Goal: Task Accomplishment & Management: Use online tool/utility

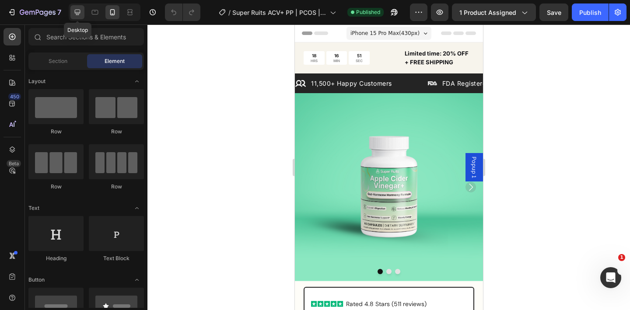
click at [79, 14] on icon at bounding box center [78, 13] width 6 height 6
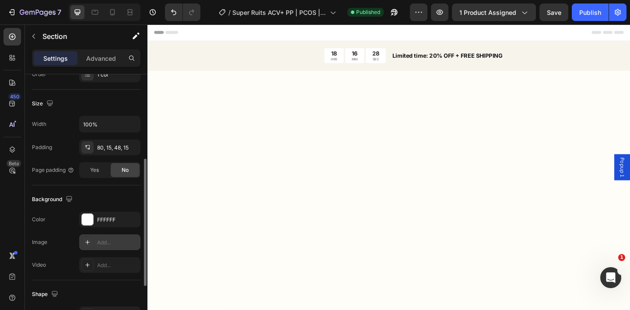
scroll to position [273, 0]
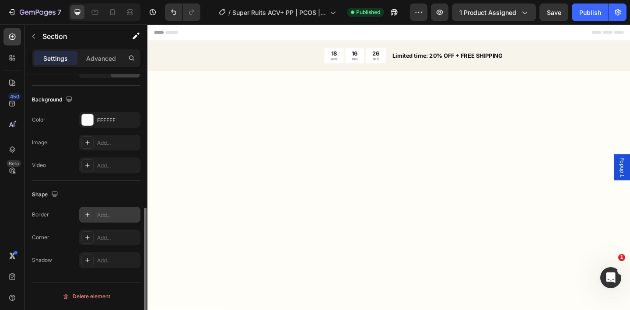
click at [113, 219] on div "Add..." at bounding box center [117, 215] width 41 height 8
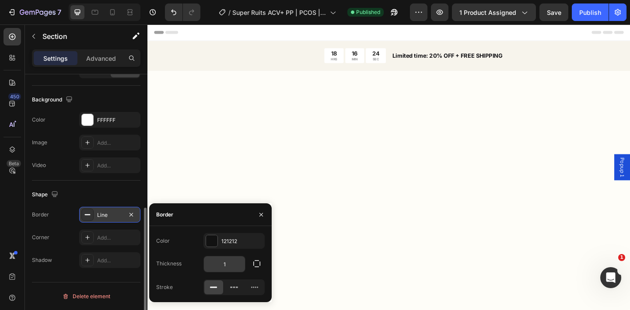
click at [228, 266] on input "1" at bounding box center [224, 264] width 41 height 16
type input "2"
click at [260, 216] on icon "button" at bounding box center [260, 214] width 3 height 3
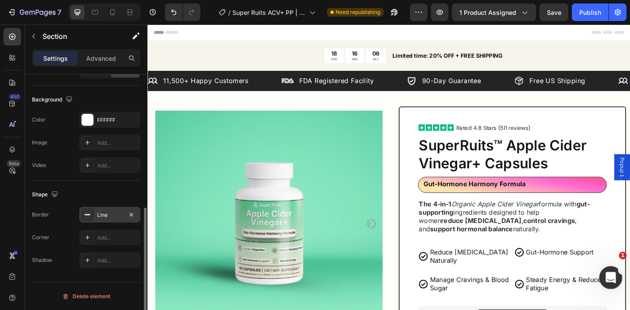
click at [608, 273] on icon "Open Intercom Messenger" at bounding box center [609, 276] width 14 height 14
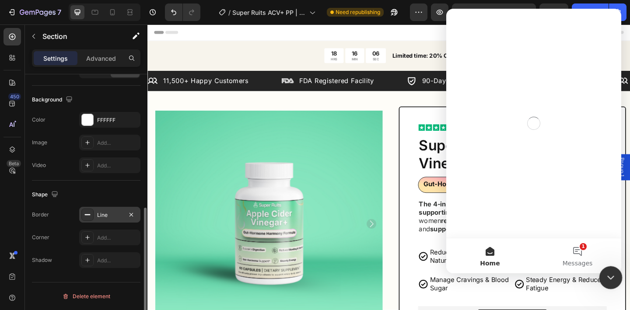
scroll to position [0, 0]
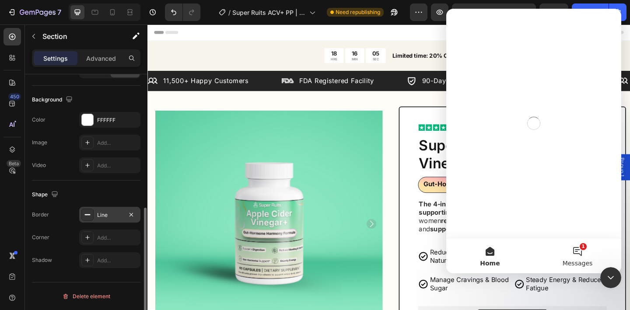
click at [575, 250] on button "1 Messages" at bounding box center [577, 255] width 87 height 35
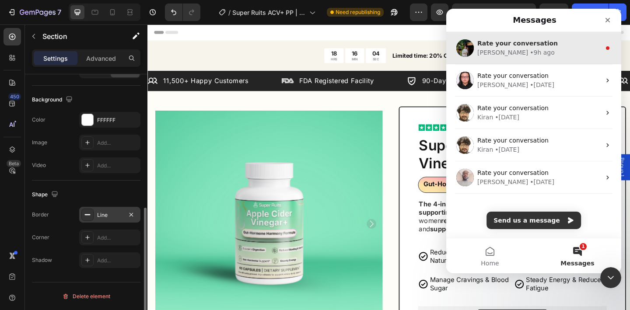
click at [537, 60] on div "Rate your conversation [PERSON_NAME] • 9h ago" at bounding box center [533, 48] width 175 height 32
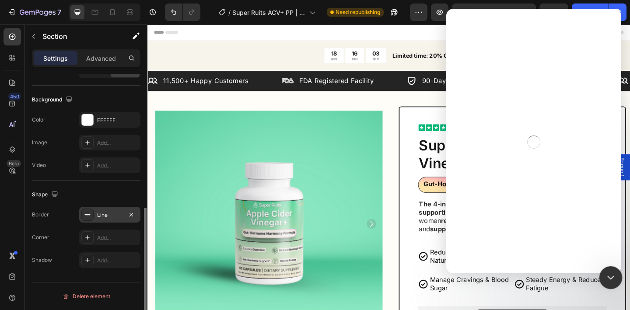
click at [609, 272] on icon "Close Intercom Messenger" at bounding box center [609, 276] width 10 height 10
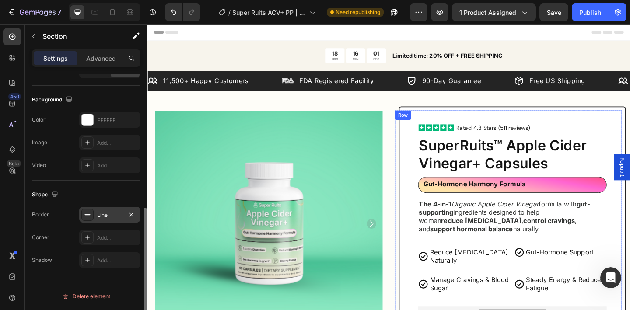
scroll to position [2295, 0]
click at [546, 267] on div "Icon Gut-Hormone Support Text Block Row" at bounding box center [596, 277] width 101 height 20
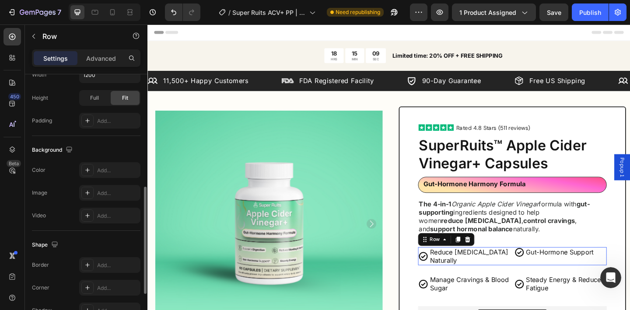
scroll to position [0, 0]
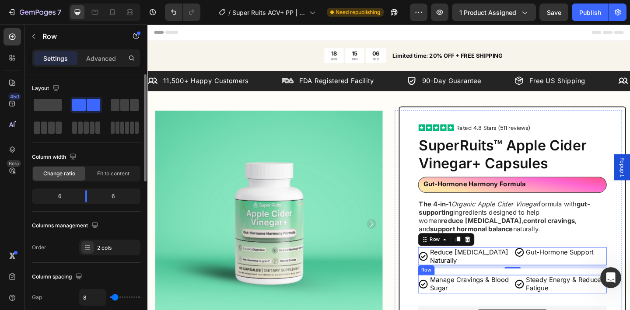
click at [538, 297] on div "Icon Manage Cravings & Blood Sugar Text Block Row Icon Steady Energy & Reduced …" at bounding box center [544, 307] width 205 height 20
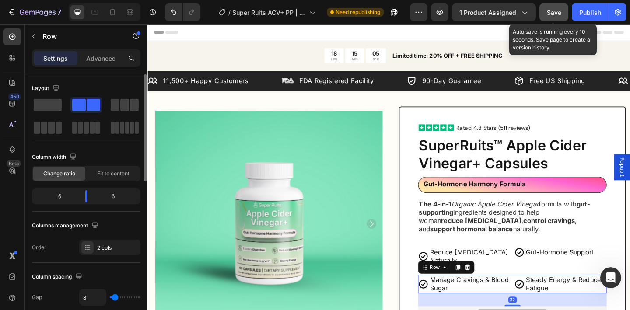
click at [553, 14] on span "Save" at bounding box center [554, 12] width 14 height 7
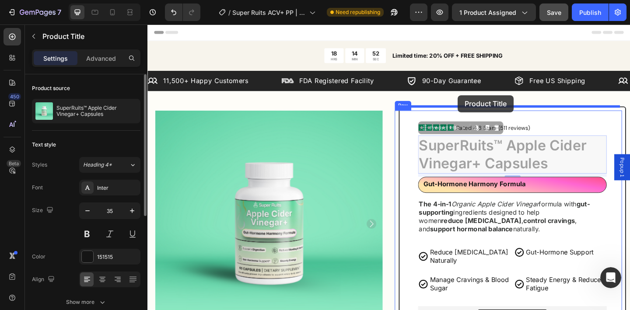
drag, startPoint x: 494, startPoint y: 154, endPoint x: 485, endPoint y: 101, distance: 53.8
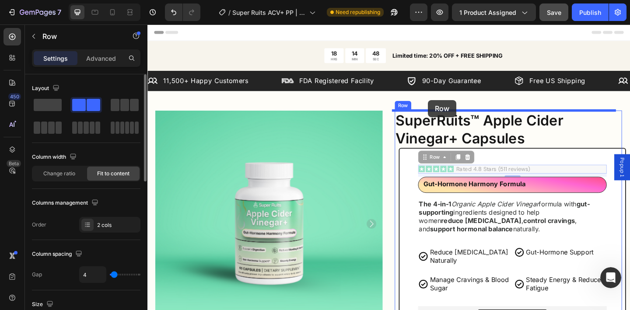
drag, startPoint x: 478, startPoint y: 169, endPoint x: 452, endPoint y: 107, distance: 67.3
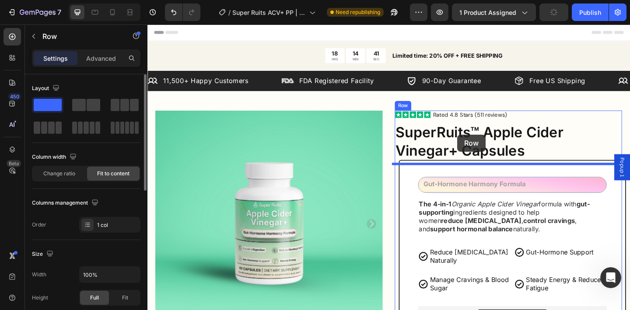
drag, startPoint x: 559, startPoint y: 189, endPoint x: 484, endPoint y: 144, distance: 87.1
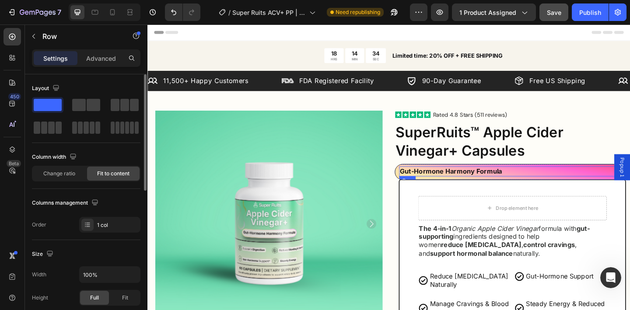
click at [532, 179] on div "Gut-Hormone Harmony Formula Text Block Row" at bounding box center [542, 184] width 242 height 11
click at [93, 104] on span at bounding box center [94, 105] width 14 height 12
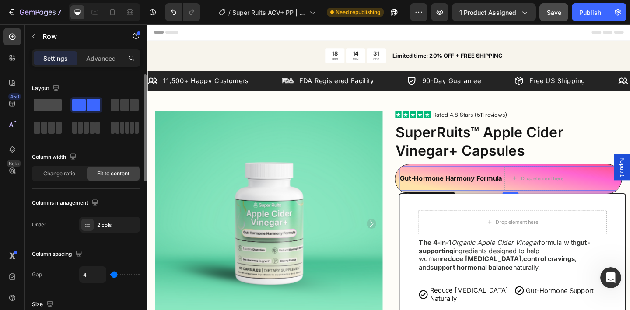
click at [49, 104] on span at bounding box center [48, 105] width 28 height 12
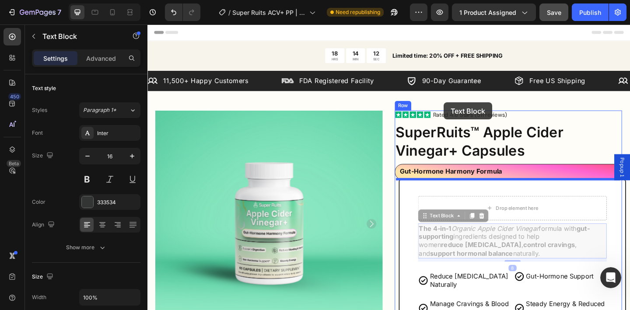
drag, startPoint x: 477, startPoint y: 168, endPoint x: 469, endPoint y: 109, distance: 58.7
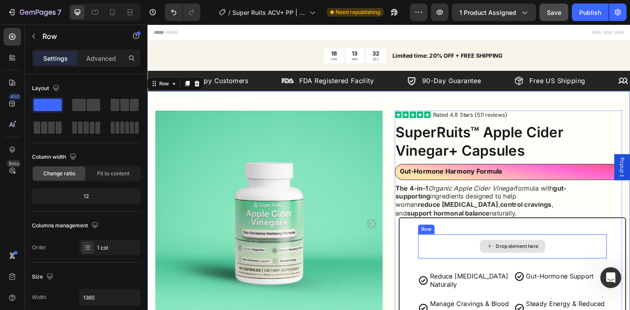
click at [486, 253] on div "Drop element here" at bounding box center [544, 266] width 205 height 26
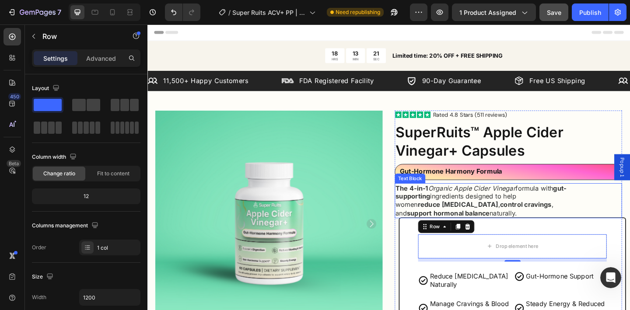
click at [599, 198] on p "The 4-in-1 Organic Apple Cider Vinegar formula with gut-supporting ingredients …" at bounding box center [539, 216] width 245 height 36
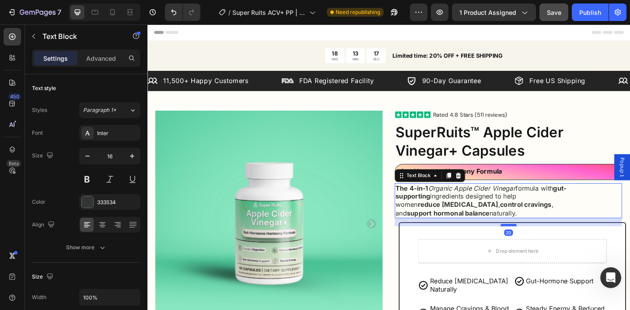
drag, startPoint x: 536, startPoint y: 191, endPoint x: 536, endPoint y: 196, distance: 5.2
click at [536, 241] on div at bounding box center [539, 242] width 17 height 3
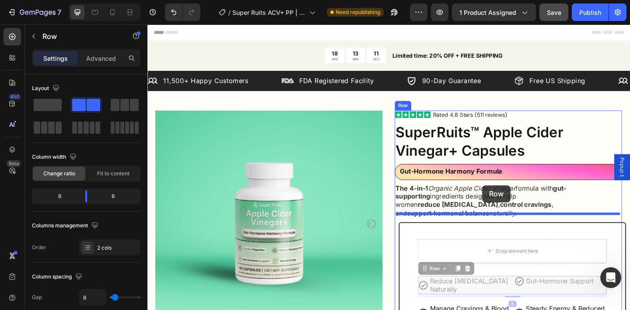
drag, startPoint x: 539, startPoint y: 266, endPoint x: 511, endPoint y: 199, distance: 71.7
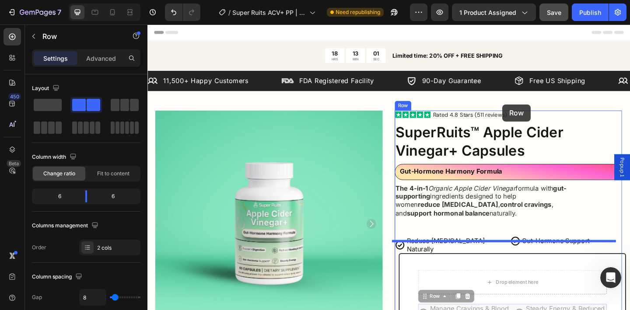
drag, startPoint x: 539, startPoint y: 181, endPoint x: 533, endPoint y: 112, distance: 69.8
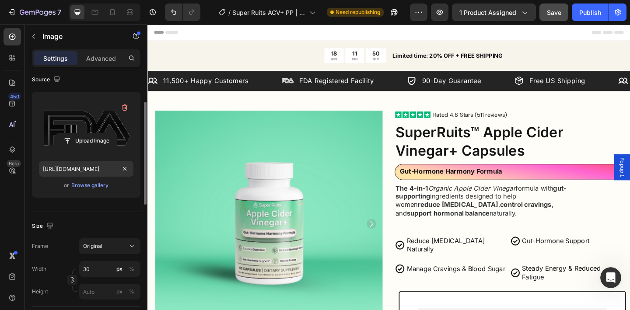
scroll to position [83, 0]
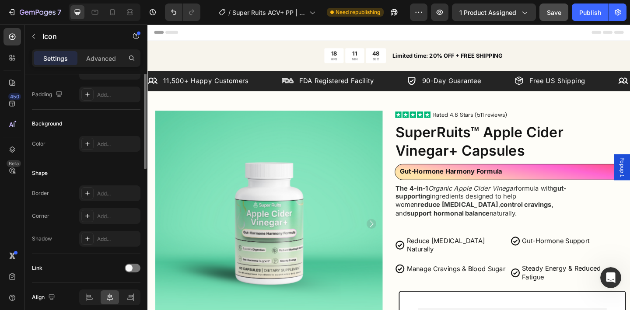
scroll to position [0, 0]
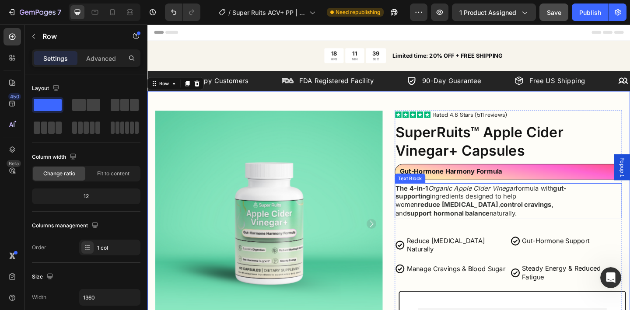
click at [519, 198] on p "The 4-in-1 Organic Apple Cider Vinegar formula with gut-supporting ingredients …" at bounding box center [539, 216] width 245 height 36
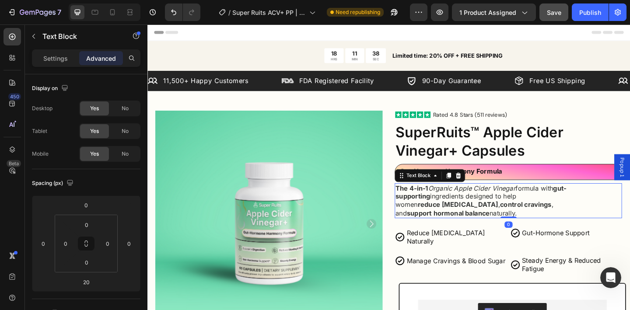
drag, startPoint x: 533, startPoint y: 190, endPoint x: 535, endPoint y: 171, distance: 19.0
click at [535, 197] on div "The 4-in-1 Organic Apple Cider Vinegar formula with gut-supporting ingredients …" at bounding box center [539, 216] width 247 height 38
type input "0"
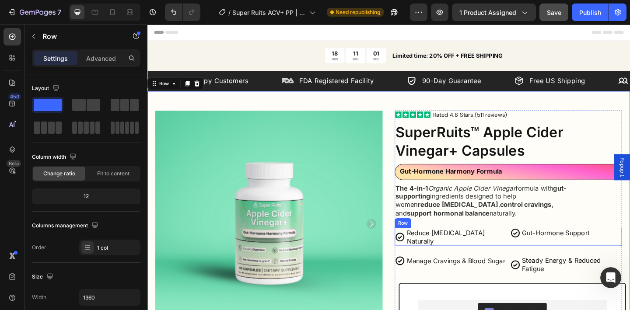
click at [533, 246] on div "Icon Reduce [MEDICAL_DATA] Naturally Text Block Row Icon Gut-Hormone Support Te…" at bounding box center [539, 256] width 247 height 20
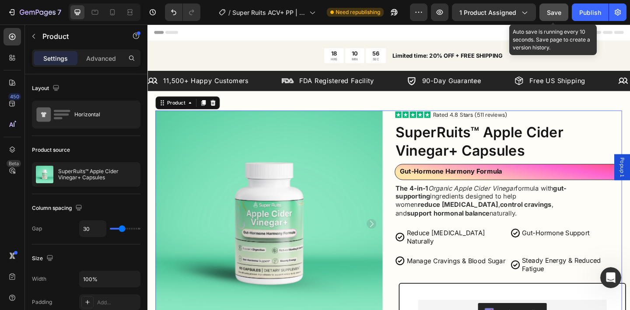
click at [545, 18] on button "Save" at bounding box center [553, 11] width 29 height 17
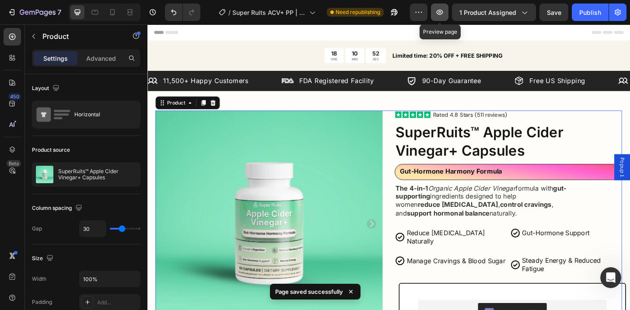
click at [440, 10] on icon "button" at bounding box center [440, 12] width 7 height 5
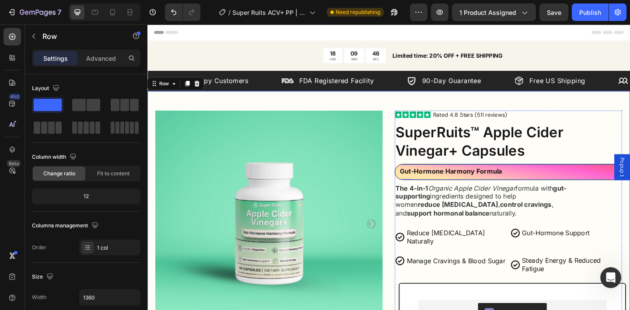
click at [542, 179] on div "Gut-Hormone Harmony Formula Text Block Row" at bounding box center [542, 186] width 242 height 14
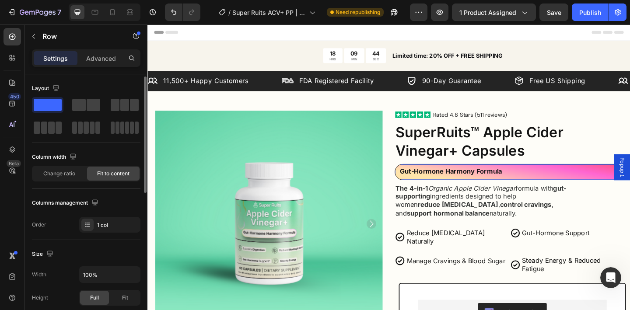
scroll to position [10, 0]
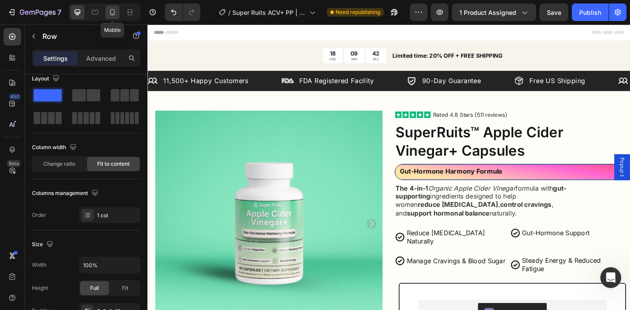
click at [116, 15] on icon at bounding box center [112, 12] width 9 height 9
type input "Auto"
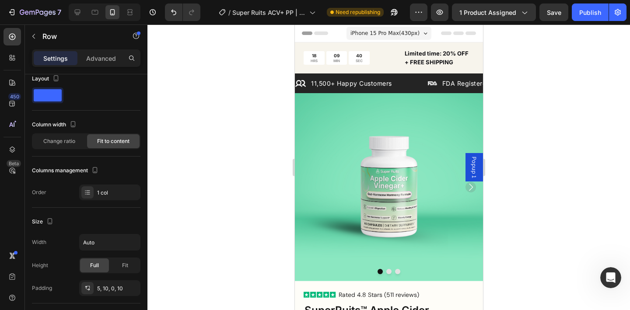
click at [504, 177] on div at bounding box center [388, 167] width 482 height 286
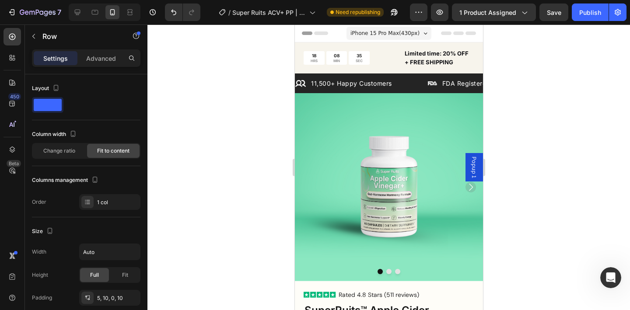
click at [517, 217] on div at bounding box center [388, 167] width 482 height 286
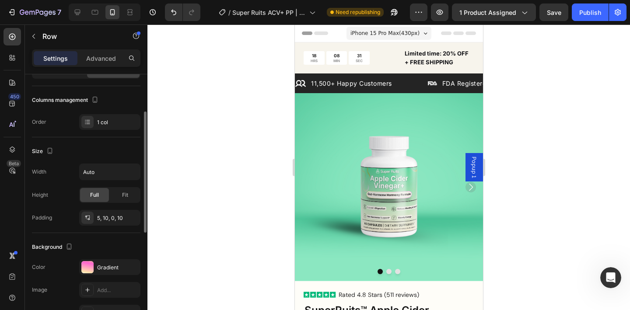
scroll to position [155, 0]
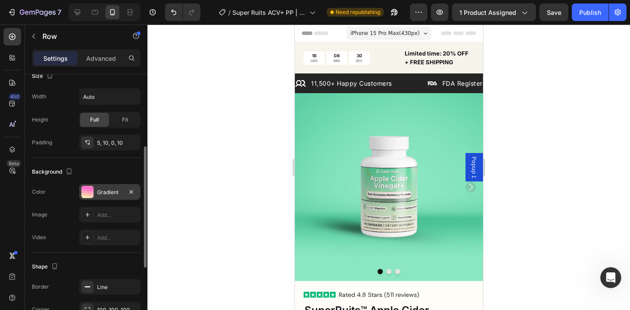
click at [113, 189] on div "Gradient" at bounding box center [109, 193] width 25 height 8
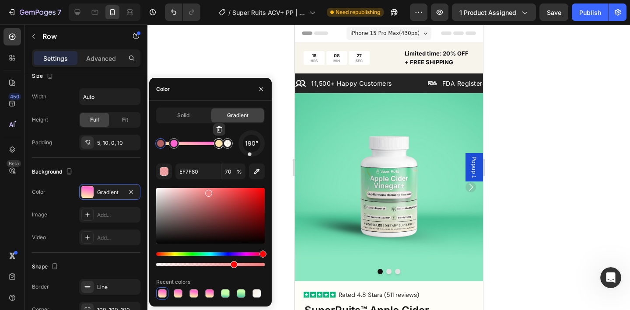
type input "FFE4AA"
type input "100"
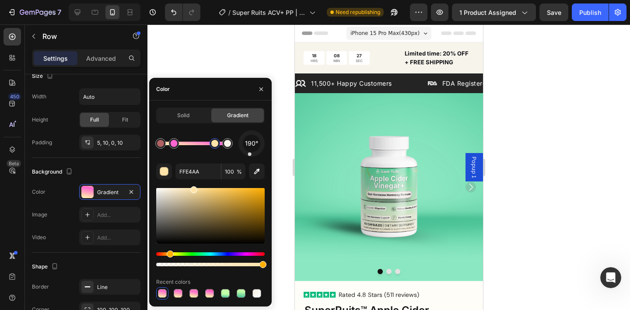
click at [215, 144] on div at bounding box center [214, 143] width 7 height 7
type input "EF7F80"
type input "70"
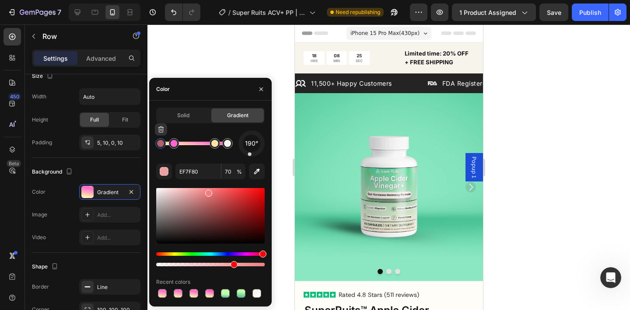
click at [161, 146] on div at bounding box center [160, 143] width 7 height 7
click at [162, 131] on icon "button" at bounding box center [160, 129] width 7 height 7
type input "FF66D1"
type input "100"
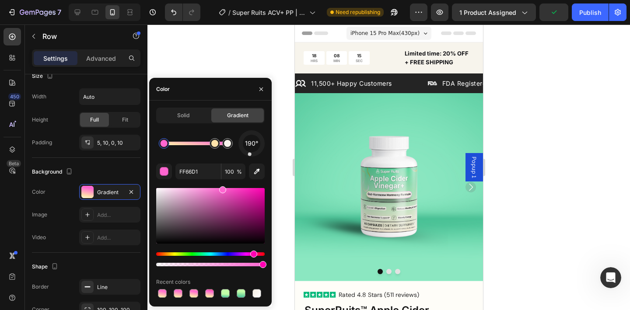
drag, startPoint x: 173, startPoint y: 145, endPoint x: 166, endPoint y: 143, distance: 7.2
click at [163, 143] on div at bounding box center [164, 143] width 7 height 7
click at [214, 143] on div at bounding box center [214, 143] width 7 height 7
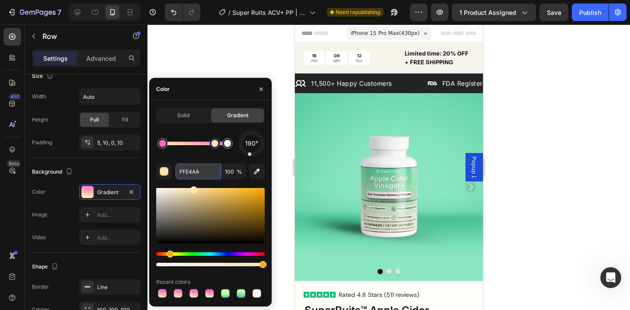
click at [203, 173] on input "FFE4AA" at bounding box center [197, 172] width 45 height 16
paste input "#fff7ad"
click at [195, 157] on div "190° #fff7ad 100 % Recent colors" at bounding box center [210, 214] width 108 height 169
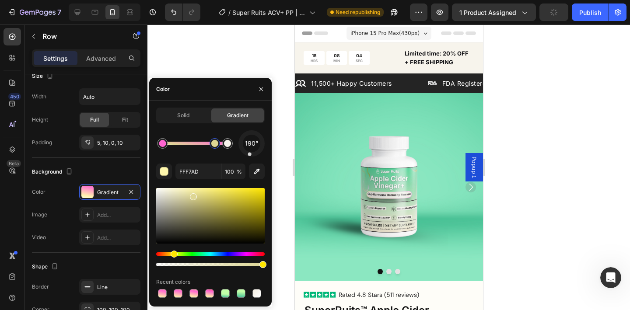
click at [193, 195] on div at bounding box center [193, 196] width 7 height 7
click at [193, 192] on div at bounding box center [193, 193] width 7 height 7
drag, startPoint x: 193, startPoint y: 196, endPoint x: 199, endPoint y: 190, distance: 8.1
click at [199, 190] on div at bounding box center [199, 192] width 7 height 7
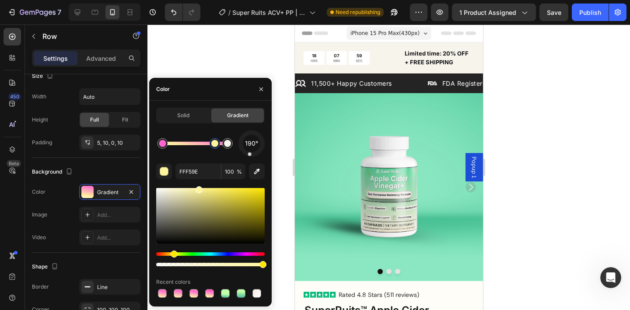
drag, startPoint x: 199, startPoint y: 192, endPoint x: 198, endPoint y: 188, distance: 4.7
drag, startPoint x: 214, startPoint y: 143, endPoint x: 205, endPoint y: 142, distance: 9.7
click at [205, 142] on div at bounding box center [204, 143] width 7 height 7
click at [209, 142] on div at bounding box center [208, 143] width 7 height 7
click at [209, 143] on div at bounding box center [208, 143] width 7 height 7
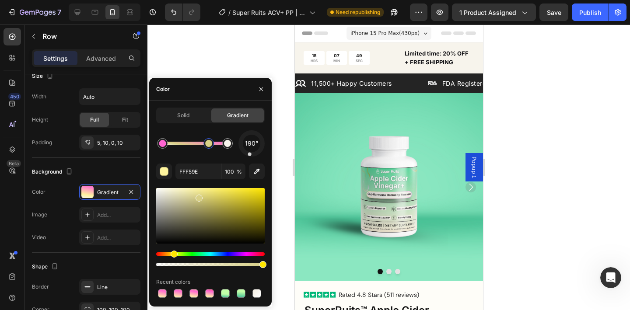
drag, startPoint x: 199, startPoint y: 190, endPoint x: 198, endPoint y: 196, distance: 6.1
click at [198, 196] on div at bounding box center [199, 198] width 7 height 7
drag, startPoint x: 198, startPoint y: 196, endPoint x: 180, endPoint y: 185, distance: 21.0
click at [180, 185] on div "190° D8D086 100 % Recent colors" at bounding box center [210, 214] width 108 height 169
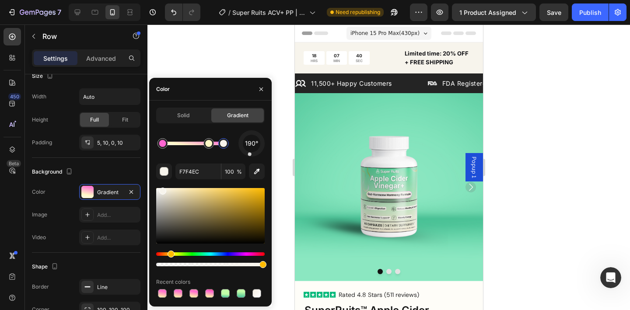
click at [223, 145] on div at bounding box center [223, 143] width 7 height 7
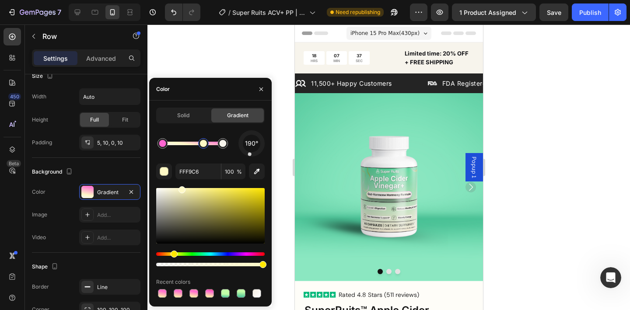
drag, startPoint x: 208, startPoint y: 146, endPoint x: 203, endPoint y: 145, distance: 5.8
click at [203, 145] on div at bounding box center [203, 143] width 7 height 7
type input "FF66D1"
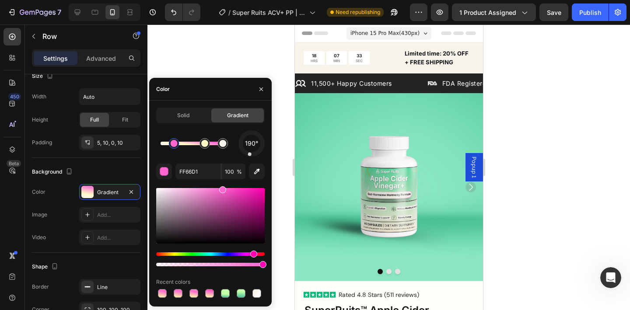
drag, startPoint x: 164, startPoint y: 144, endPoint x: 176, endPoint y: 145, distance: 12.3
click at [176, 145] on div at bounding box center [174, 143] width 7 height 7
drag, startPoint x: 175, startPoint y: 145, endPoint x: 169, endPoint y: 144, distance: 6.1
click at [169, 144] on div at bounding box center [169, 143] width 7 height 7
drag, startPoint x: 250, startPoint y: 155, endPoint x: 257, endPoint y: 156, distance: 7.6
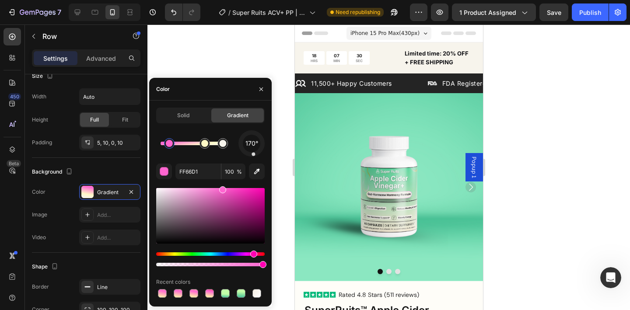
click at [257, 156] on div "170°" at bounding box center [251, 143] width 26 height 26
drag, startPoint x: 255, startPoint y: 152, endPoint x: 250, endPoint y: 155, distance: 6.1
click at [250, 155] on div at bounding box center [250, 154] width 4 height 4
click at [253, 157] on div "174° FF66D1 100 % Recent colors" at bounding box center [210, 214] width 108 height 169
click at [251, 157] on div "182° FF66D1 100 % Recent colors" at bounding box center [210, 214] width 108 height 169
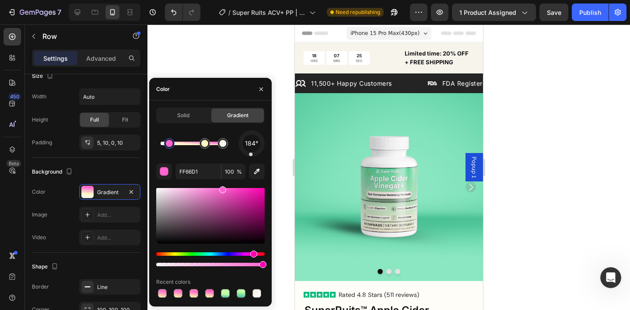
click at [252, 158] on div "184° FF66D1 100 % Recent colors" at bounding box center [210, 214] width 108 height 169
click at [255, 154] on div at bounding box center [251, 143] width 33 height 33
click at [253, 154] on div at bounding box center [254, 154] width 4 height 4
click at [250, 156] on div at bounding box center [251, 154] width 3 height 3
click at [251, 156] on div at bounding box center [251, 143] width 29 height 29
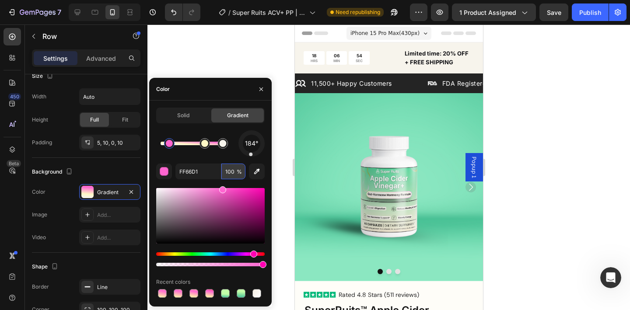
click at [228, 171] on input "100" at bounding box center [233, 172] width 24 height 16
type input "9"
type input "70"
click at [249, 156] on div at bounding box center [251, 143] width 31 height 31
click at [245, 156] on div "198°" at bounding box center [251, 143] width 26 height 26
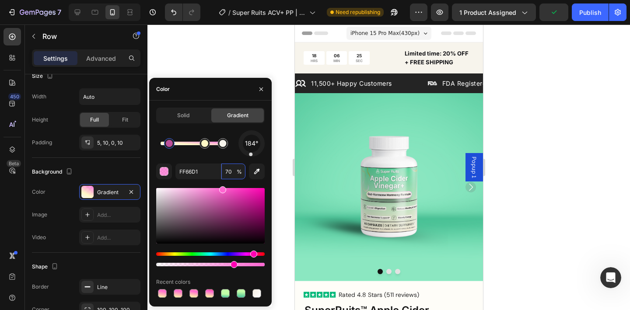
click at [251, 155] on div at bounding box center [252, 143] width 28 height 28
click at [248, 154] on div at bounding box center [249, 154] width 4 height 4
click at [249, 155] on div at bounding box center [248, 154] width 4 height 4
click at [279, 66] on div at bounding box center [388, 167] width 482 height 286
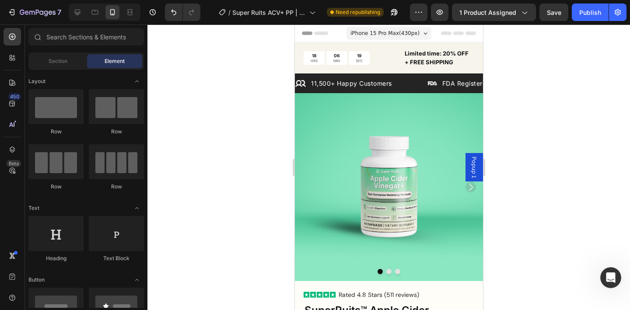
click at [277, 79] on div at bounding box center [388, 167] width 482 height 286
click at [79, 11] on icon at bounding box center [77, 12] width 9 height 9
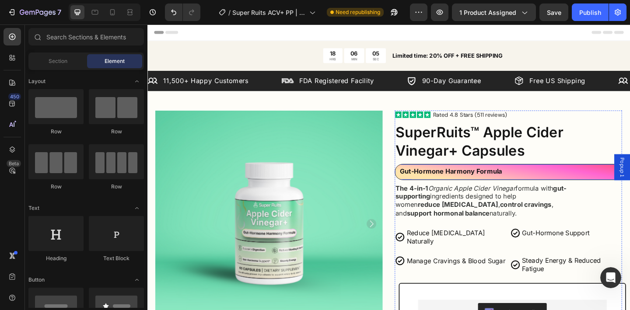
click at [540, 179] on div "Gut-Hormone Harmony Formula Text Block Row" at bounding box center [542, 186] width 242 height 14
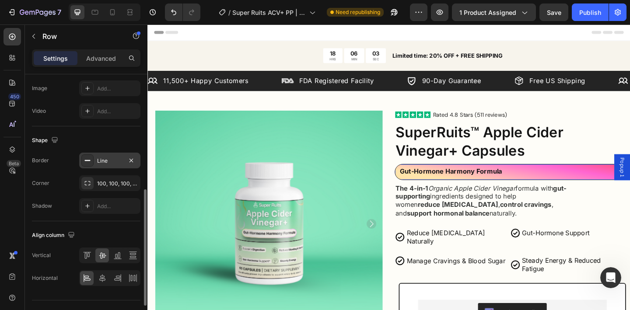
scroll to position [252, 0]
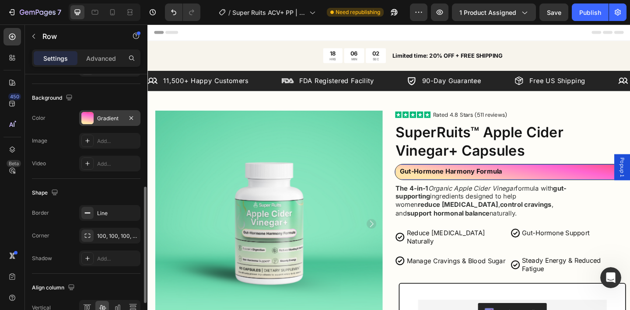
click at [108, 125] on div "Gradient" at bounding box center [109, 118] width 61 height 16
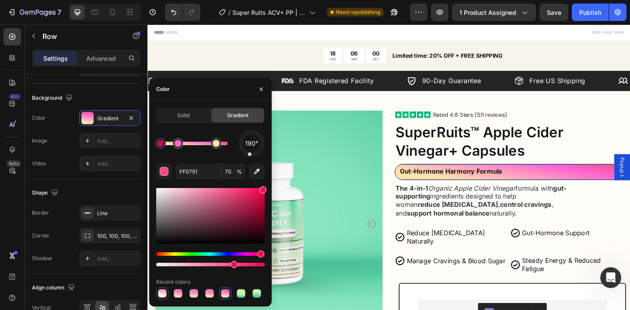
click at [165, 289] on div at bounding box center [162, 293] width 9 height 9
type input "FF66D1"
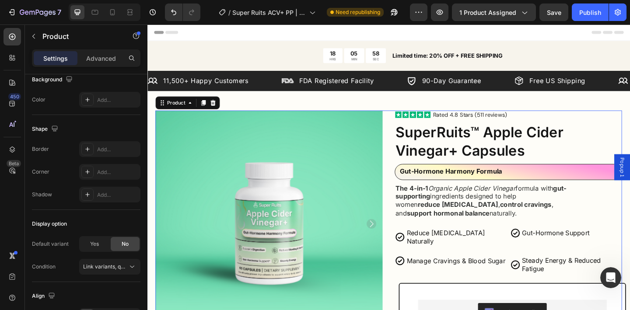
scroll to position [0, 0]
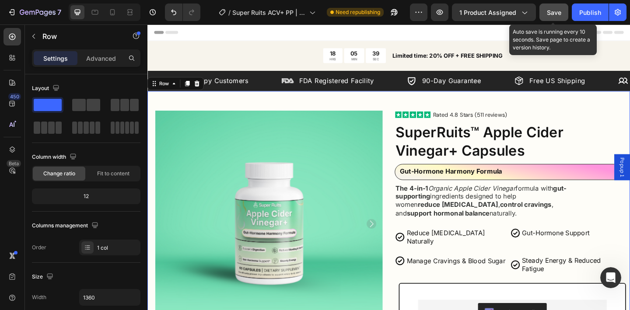
click at [542, 14] on button "Save" at bounding box center [553, 11] width 29 height 17
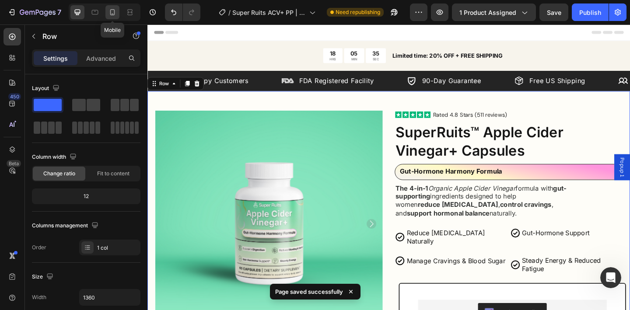
click at [112, 18] on div at bounding box center [112, 12] width 14 height 14
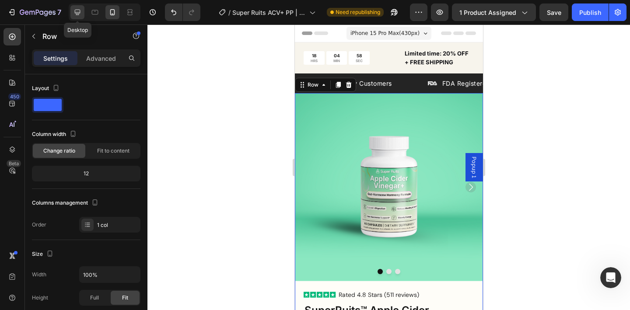
click at [76, 16] on icon at bounding box center [77, 12] width 9 height 9
type input "1360"
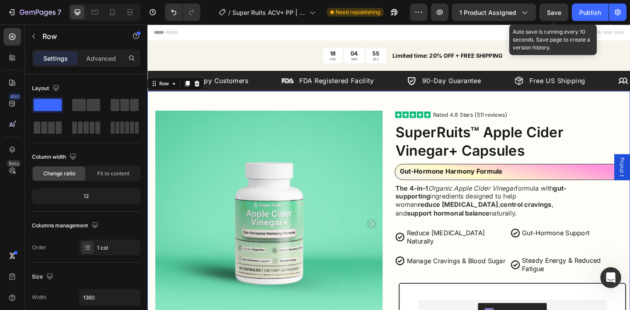
click at [553, 10] on span "Save" at bounding box center [554, 12] width 14 height 7
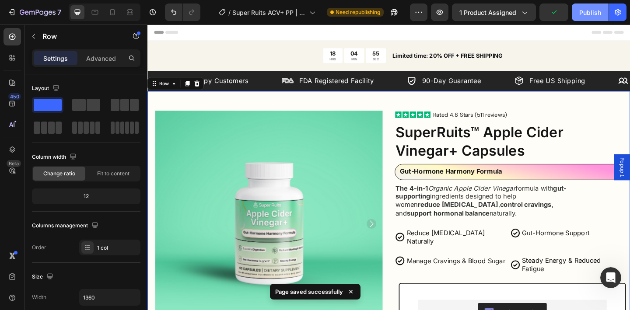
drag, startPoint x: 579, startPoint y: 12, endPoint x: 577, endPoint y: 19, distance: 7.2
click at [580, 12] on div "Publish" at bounding box center [590, 12] width 22 height 9
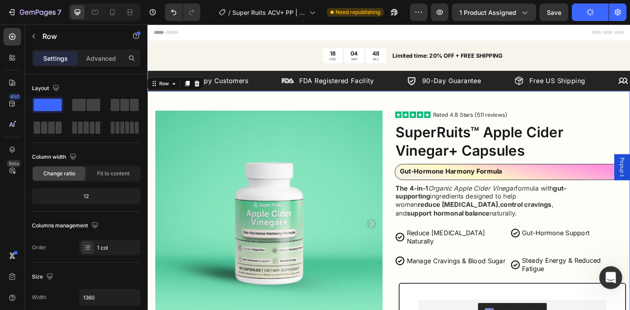
click at [612, 276] on icon "Open Intercom Messenger" at bounding box center [609, 276] width 14 height 14
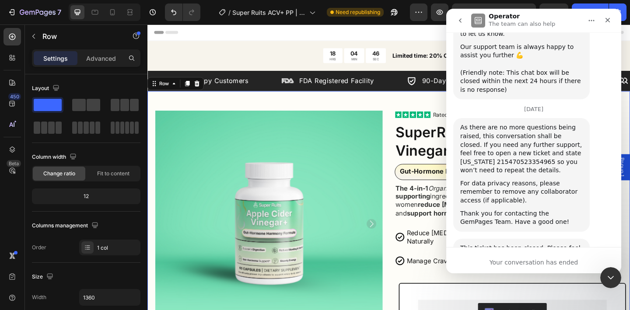
scroll to position [2354, 0]
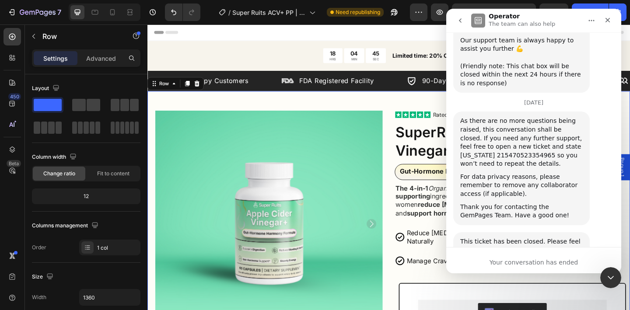
click at [457, 19] on icon "go back" at bounding box center [460, 20] width 7 height 7
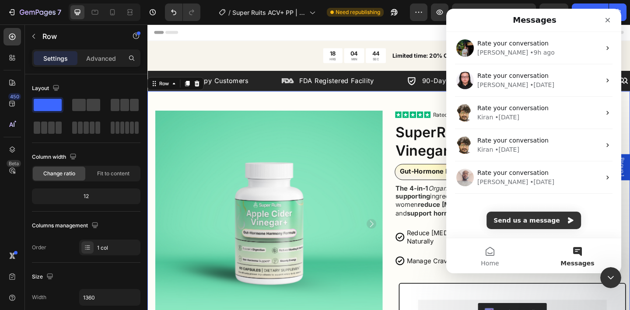
scroll to position [0, 0]
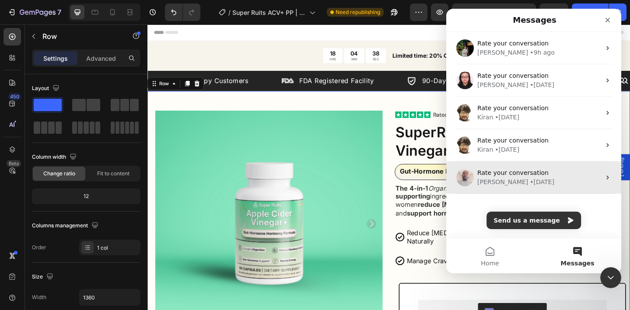
click at [563, 175] on div "Rate your conversation" at bounding box center [538, 172] width 123 height 9
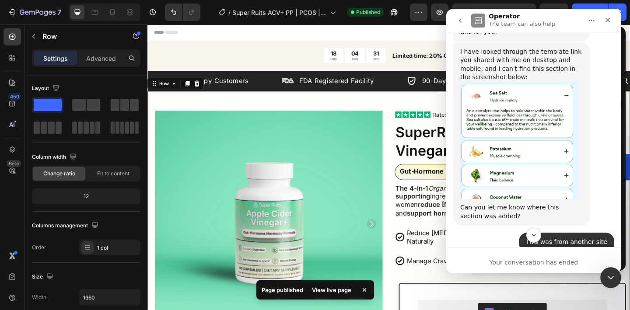
scroll to position [7611, 0]
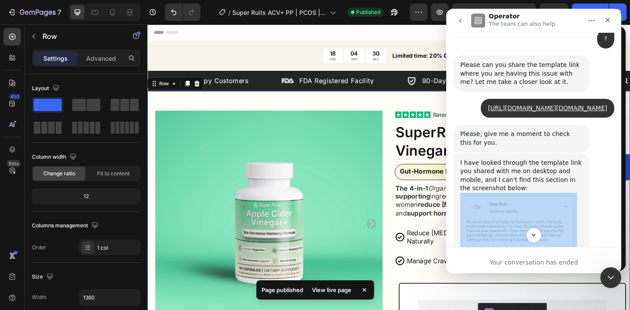
drag, startPoint x: 618, startPoint y: 231, endPoint x: 602, endPoint y: 208, distance: 28.3
click at [619, 213] on div "We're on GMT + 7 timezone and may get back to you shortly! Normally we can reso…" at bounding box center [533, 139] width 175 height 215
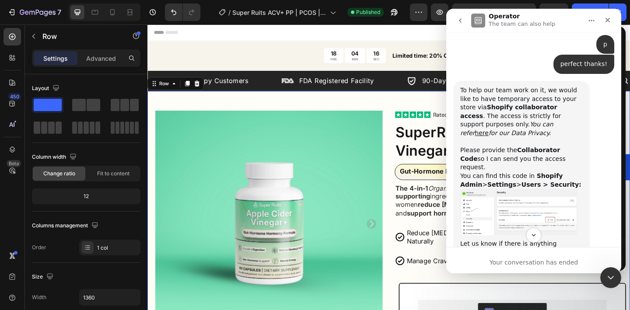
scroll to position [979, 0]
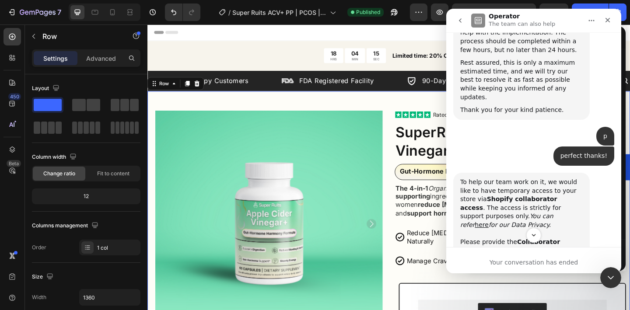
click at [461, 18] on icon "go back" at bounding box center [460, 20] width 7 height 7
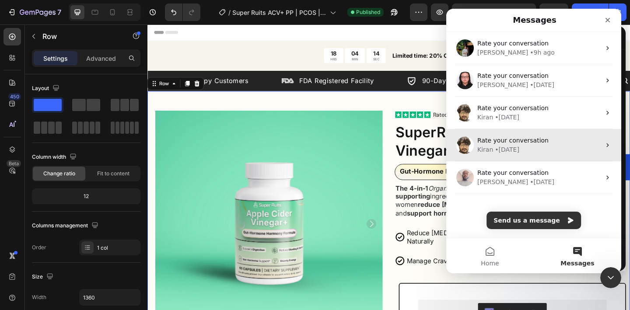
click at [536, 143] on span "Rate your conversation" at bounding box center [512, 140] width 71 height 7
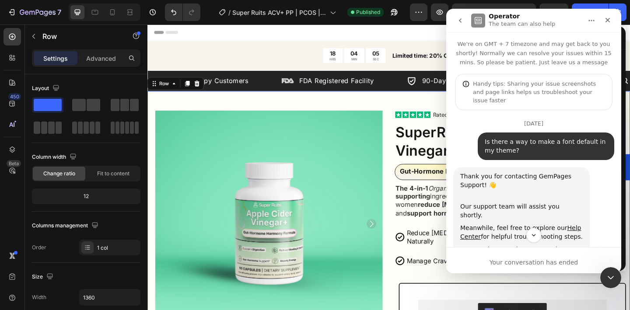
click at [458, 24] on button "go back" at bounding box center [460, 20] width 17 height 17
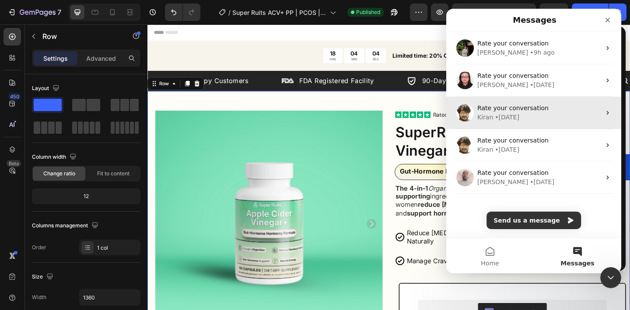
click at [551, 119] on div "Kiran • [DATE]" at bounding box center [538, 117] width 123 height 9
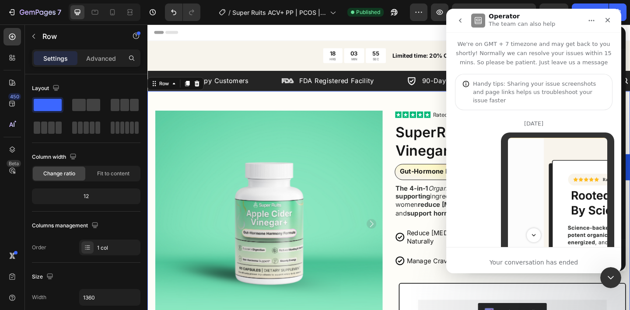
click at [462, 23] on icon "go back" at bounding box center [460, 20] width 7 height 7
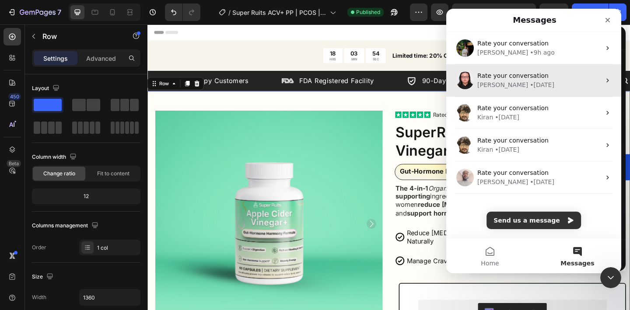
click at [544, 78] on div "Rate your conversation" at bounding box center [538, 75] width 123 height 9
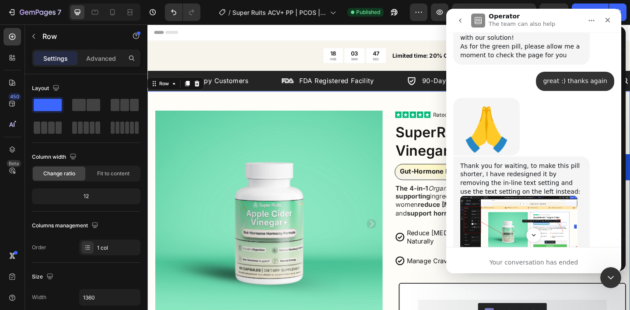
scroll to position [2675, 0]
drag, startPoint x: 488, startPoint y: 132, endPoint x: 542, endPoint y: 130, distance: 53.4
click at [542, 162] on div "Thank you for waiting, to make this pill shorter, I have redesigned it by remov…" at bounding box center [521, 179] width 122 height 34
drag, startPoint x: 472, startPoint y: 142, endPoint x: 497, endPoint y: 143, distance: 25.0
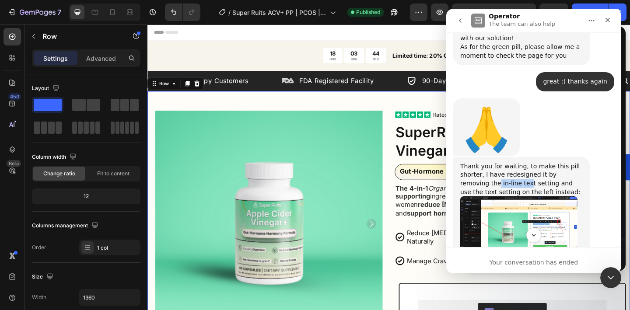
click at [497, 162] on div "Thank you for waiting, to make this pill shorter, I have redesigned it by remov…" at bounding box center [521, 179] width 122 height 34
drag, startPoint x: 500, startPoint y: 144, endPoint x: 533, endPoint y: 144, distance: 32.8
click at [533, 162] on div "Thank you for waiting, to make this pill shorter, I have redesigned it by remov…" at bounding box center [521, 179] width 122 height 34
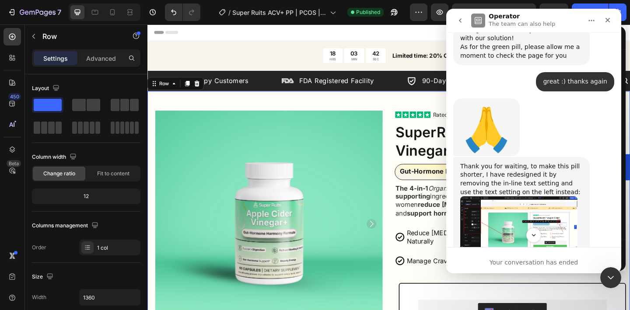
click at [535, 196] on img "Nathan says…" at bounding box center [518, 225] width 117 height 58
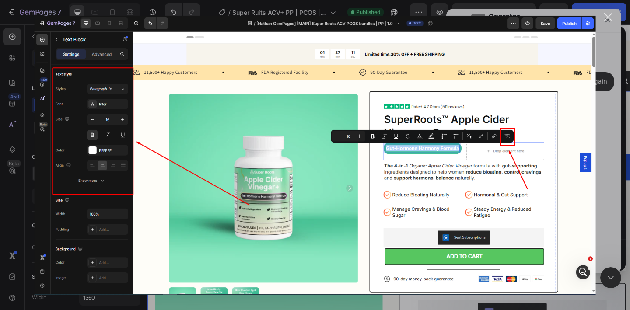
scroll to position [0, 0]
click at [605, 196] on div "Intercom messenger" at bounding box center [315, 155] width 630 height 310
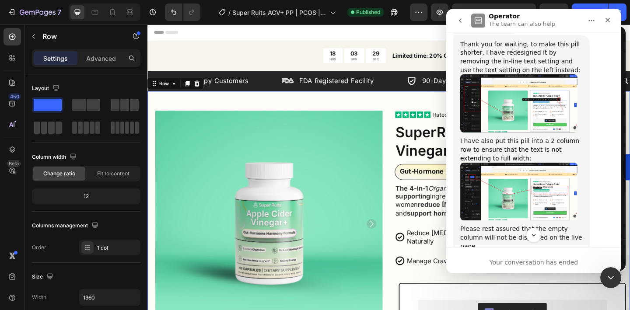
scroll to position [2798, 0]
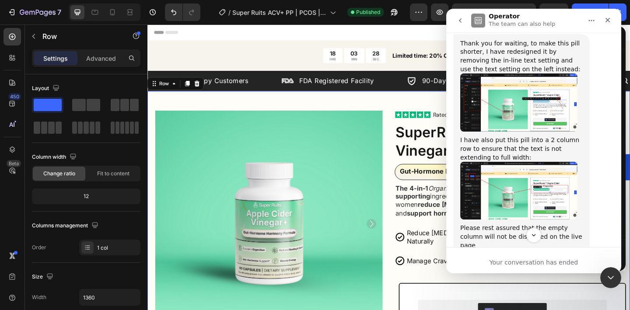
click at [530, 162] on img "Nathan says…" at bounding box center [518, 191] width 117 height 58
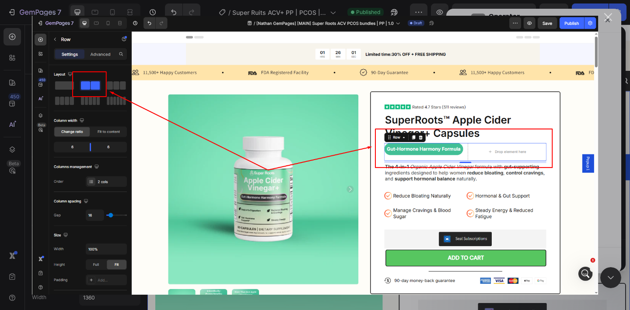
click at [606, 178] on div "Intercom messenger" at bounding box center [315, 155] width 630 height 310
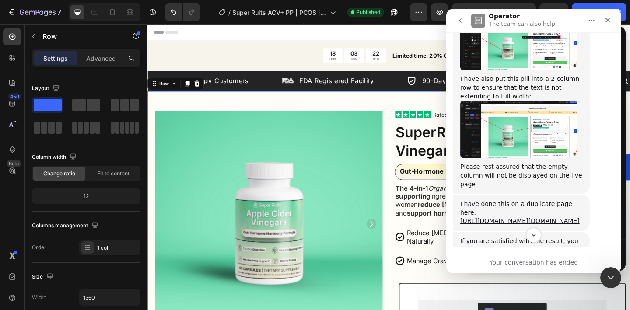
scroll to position [2857, 0]
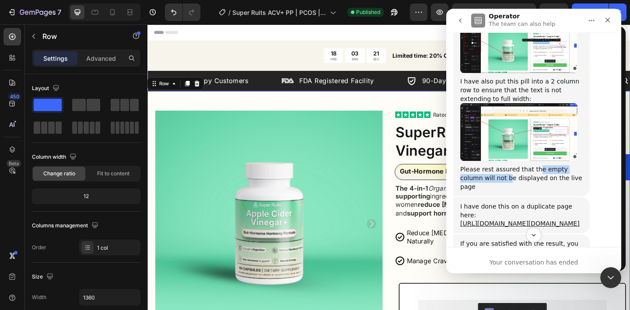
drag, startPoint x: 496, startPoint y: 133, endPoint x: 536, endPoint y: 131, distance: 40.3
click at [536, 165] on div "Please rest assured that the empty column will not be displayed on the live page" at bounding box center [521, 178] width 122 height 26
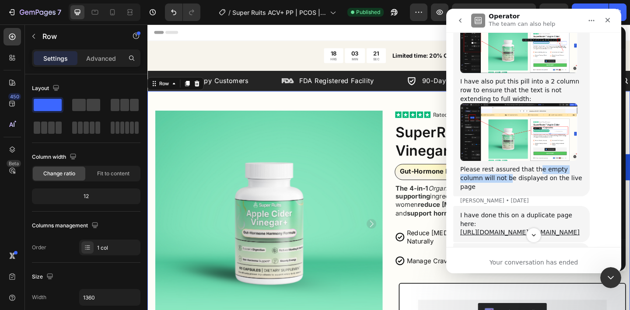
click at [536, 165] on div "Please rest assured that the empty column will not be displayed on the live page" at bounding box center [521, 178] width 122 height 26
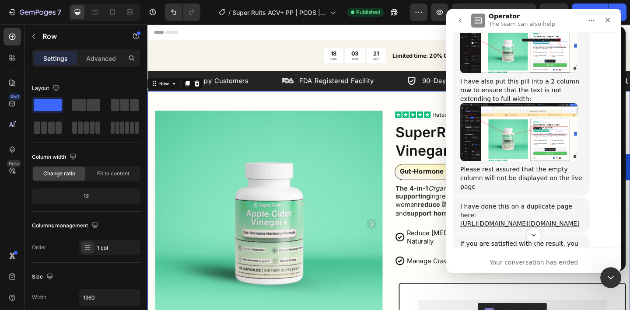
click at [536, 165] on div "Please rest assured that the empty column will not be displayed on the live page" at bounding box center [521, 178] width 122 height 26
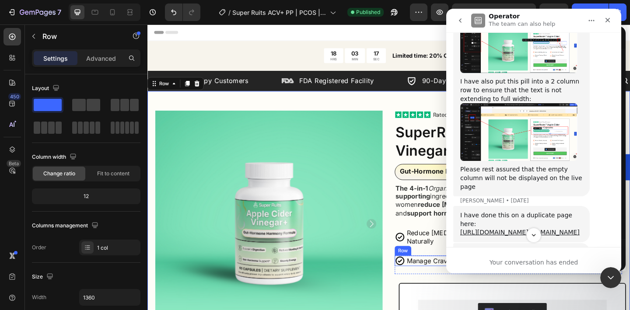
click at [416, 266] on div "Row" at bounding box center [425, 271] width 18 height 10
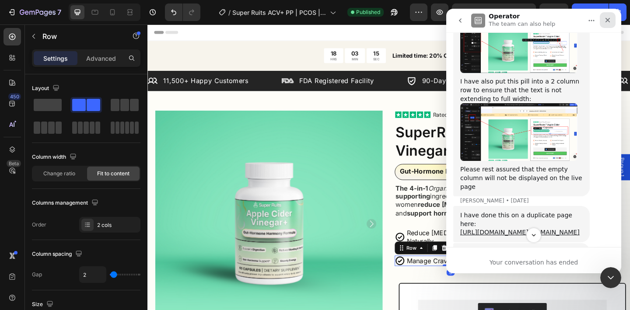
click at [606, 21] on icon "Close" at bounding box center [607, 20] width 7 height 7
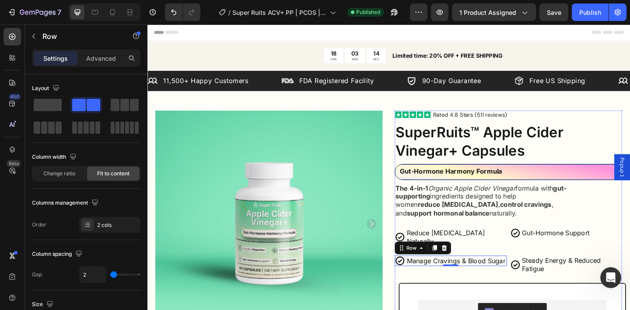
click at [579, 179] on div "Gut-Hormone Harmony Formula Text Block Row" at bounding box center [542, 186] width 242 height 14
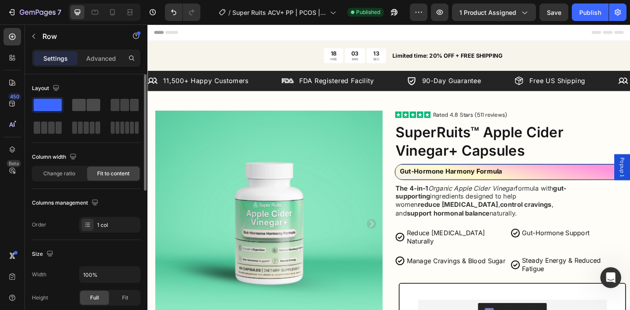
click at [76, 105] on span at bounding box center [79, 105] width 14 height 12
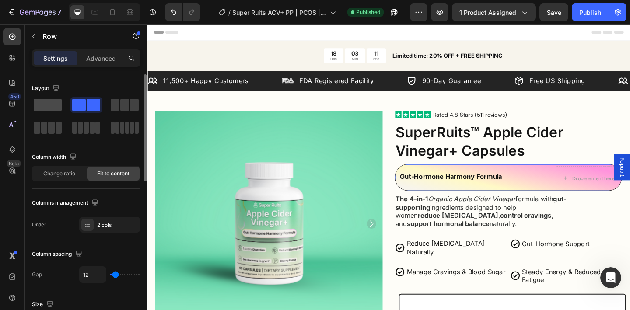
click at [53, 107] on span at bounding box center [48, 105] width 28 height 12
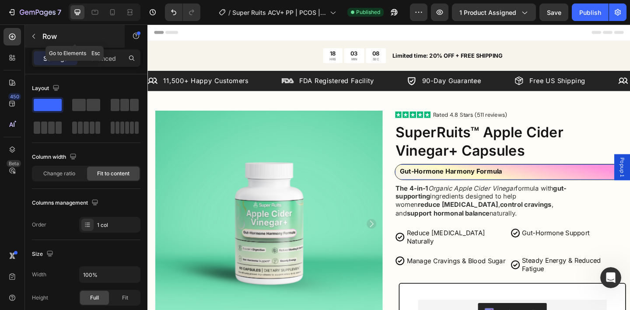
click at [35, 41] on button "button" at bounding box center [34, 36] width 14 height 14
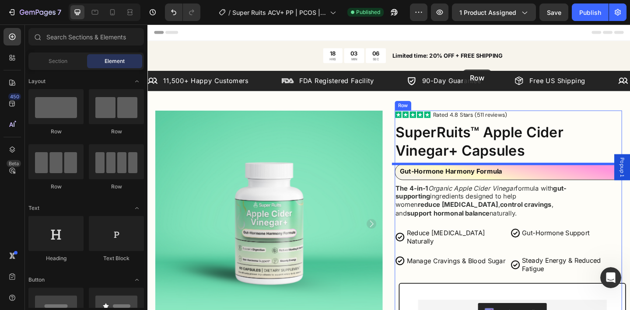
drag, startPoint x: 255, startPoint y: 135, endPoint x: 490, endPoint y: 73, distance: 243.6
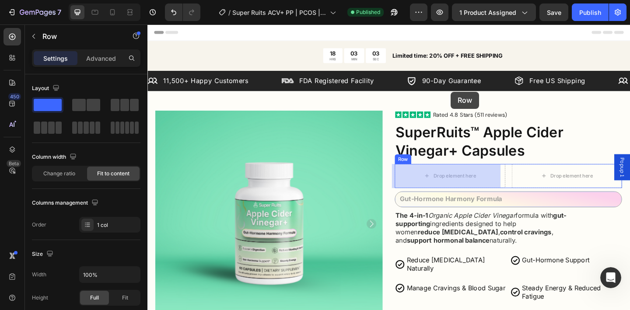
drag, startPoint x: 545, startPoint y: 120, endPoint x: 477, endPoint y: 98, distance: 71.0
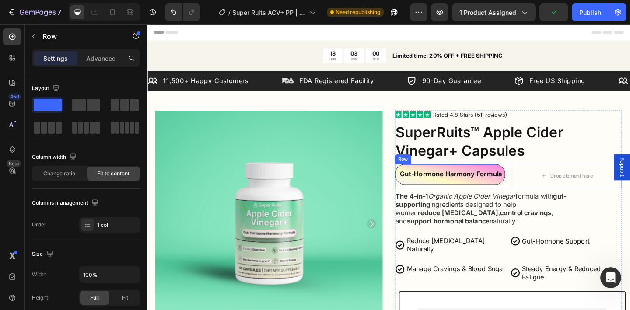
click at [537, 176] on div "Gut-Hormone Harmony Formula Text Block Row Row 8 Drop element here Row" at bounding box center [539, 189] width 247 height 26
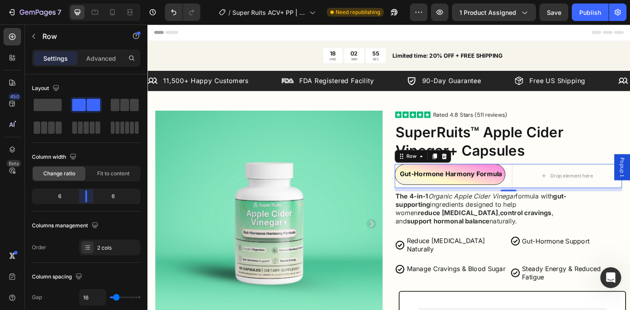
click at [83, 0] on body "7 Version history / Super Ruits ACV+ PP | PCOS | 1.0 Need republishing Preview …" at bounding box center [315, 0] width 630 height 0
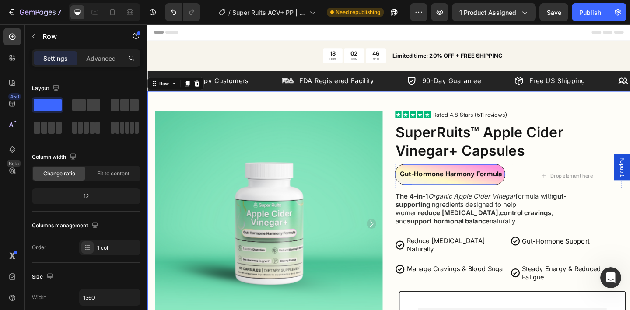
click at [440, 179] on div "Gut-Hormone Harmony Formula Text Block Row" at bounding box center [478, 189] width 115 height 20
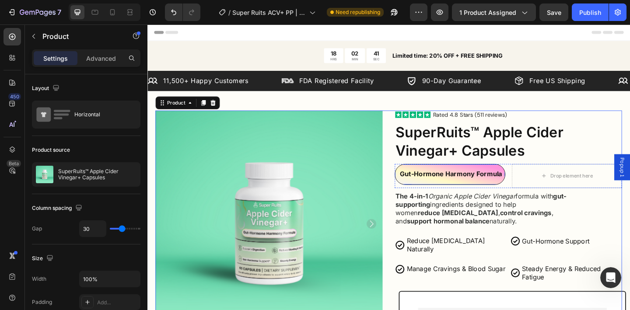
click at [461, 179] on div "Gut-Hormone Harmony Formula Text Block Row" at bounding box center [478, 189] width 115 height 20
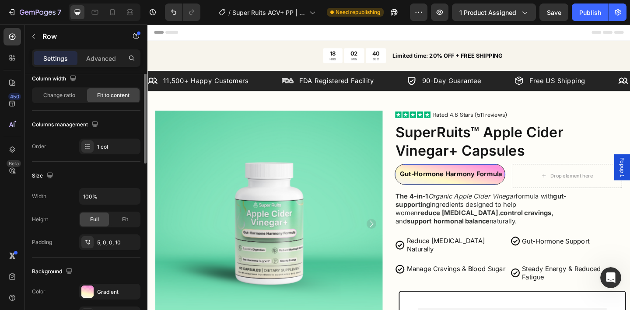
scroll to position [123, 0]
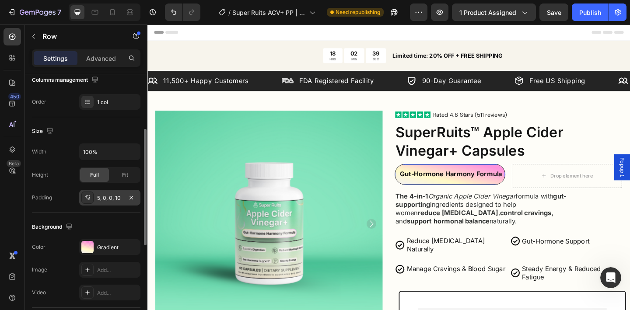
click at [107, 197] on div "5, 0, 0, 10" at bounding box center [109, 198] width 25 height 8
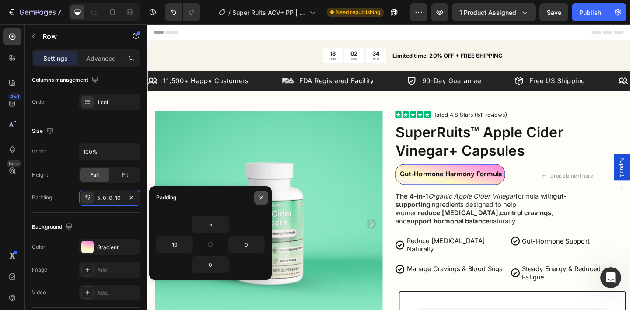
click at [263, 198] on icon "button" at bounding box center [261, 197] width 7 height 7
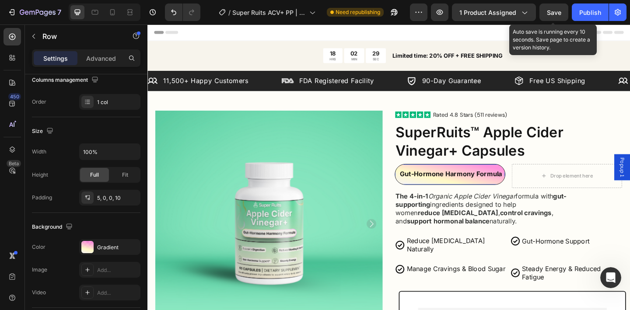
click at [552, 13] on span "Save" at bounding box center [554, 12] width 14 height 7
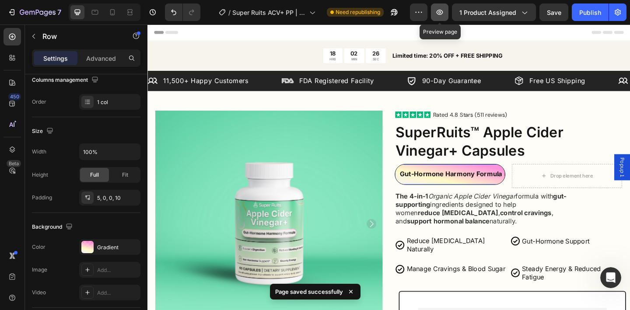
click at [441, 16] on icon "button" at bounding box center [439, 12] width 9 height 9
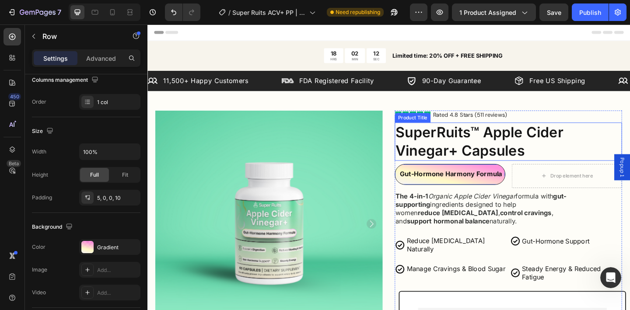
click at [572, 131] on h1 "SuperRuits™ Apple Cider Vinegar+ Capsules" at bounding box center [539, 152] width 247 height 42
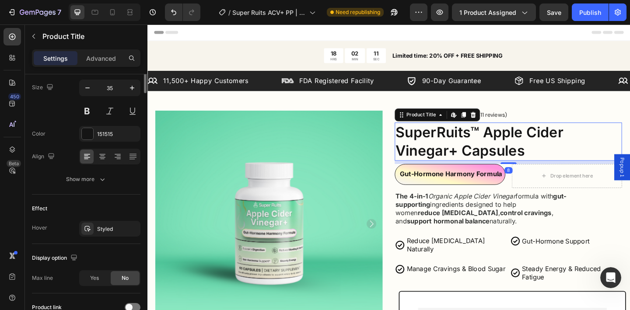
scroll to position [0, 0]
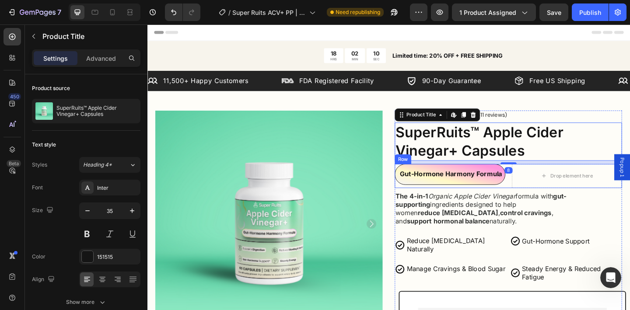
click at [532, 176] on div "Gut-Hormone Harmony Formula Text Block Row Row Drop element here Row" at bounding box center [539, 189] width 247 height 26
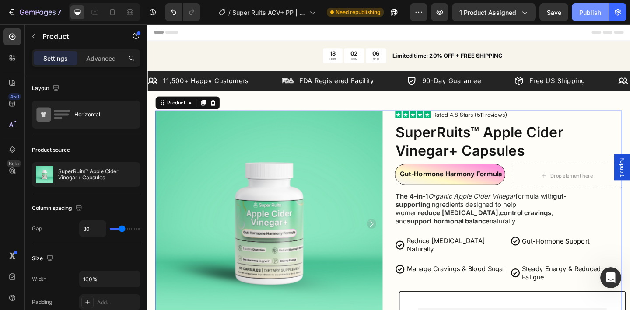
click at [583, 17] on button "Publish" at bounding box center [590, 11] width 37 height 17
